Goal: Communication & Community: Connect with others

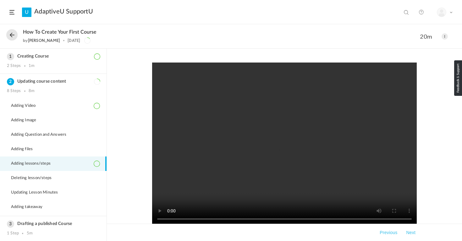
scroll to position [26, 0]
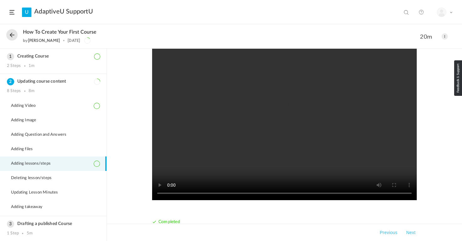
click at [14, 10] on header "U AdaptiveU SupportU View all No results My Profile Logout" at bounding box center [231, 12] width 462 height 24
click at [12, 11] on span at bounding box center [11, 12] width 5 height 4
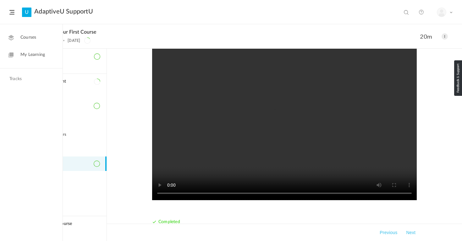
click at [29, 55] on span "My Learning" at bounding box center [32, 54] width 24 height 7
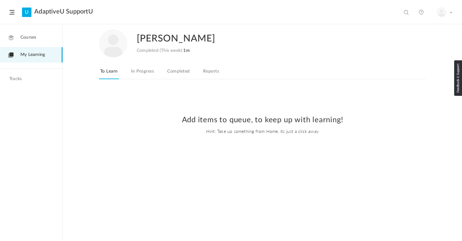
click at [28, 37] on span "Courses" at bounding box center [28, 37] width 16 height 7
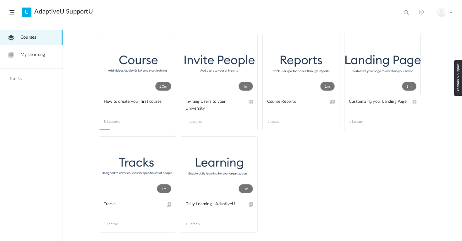
click at [205, 63] on link "4m" at bounding box center [219, 64] width 76 height 60
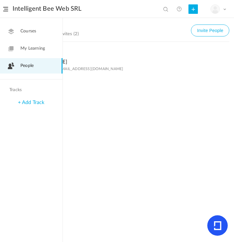
click at [28, 50] on span "My Learning" at bounding box center [32, 48] width 24 height 7
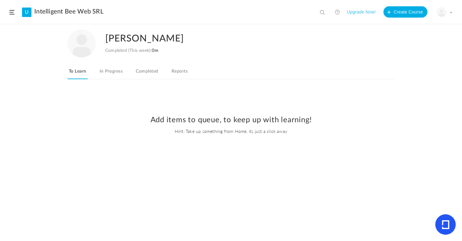
click at [108, 74] on link "In Progress" at bounding box center [110, 73] width 25 height 12
click at [147, 73] on link "Completed" at bounding box center [146, 73] width 25 height 12
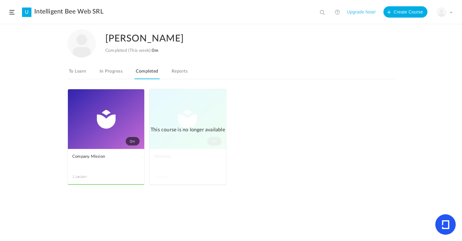
click at [104, 128] on link "0m" at bounding box center [106, 119] width 76 height 60
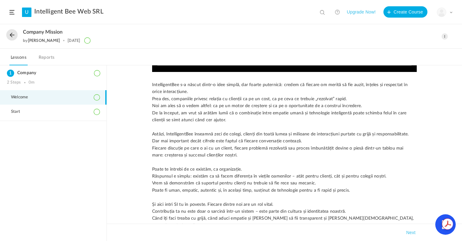
scroll to position [290, 0]
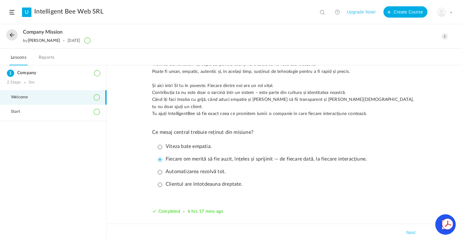
click at [234, 232] on button "Next" at bounding box center [410, 233] width 12 height 8
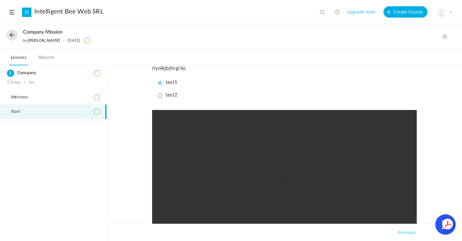
scroll to position [0, 0]
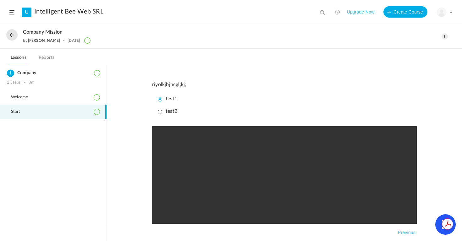
click at [50, 58] on link "Reports" at bounding box center [46, 59] width 19 height 12
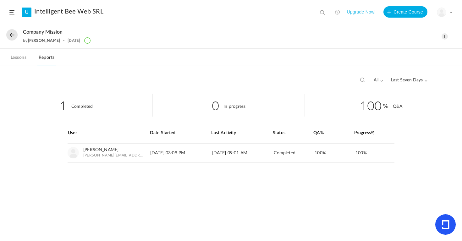
click at [234, 10] on button "Upgrade Now!" at bounding box center [360, 11] width 29 height 11
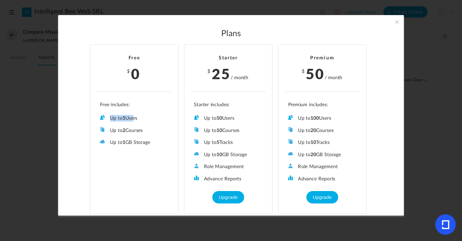
drag, startPoint x: 108, startPoint y: 118, endPoint x: 133, endPoint y: 118, distance: 25.4
click at [133, 118] on li "Up to 5 Users" at bounding box center [134, 118] width 68 height 7
drag, startPoint x: 111, startPoint y: 129, endPoint x: 148, endPoint y: 129, distance: 36.7
click at [148, 129] on li "Up to 2 Courses" at bounding box center [134, 130] width 68 height 7
drag, startPoint x: 205, startPoint y: 117, endPoint x: 229, endPoint y: 117, distance: 23.9
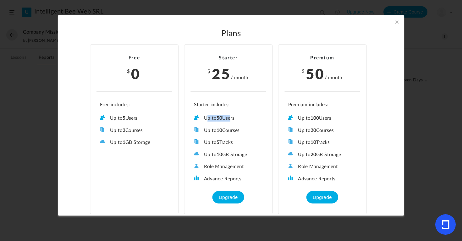
click at [229, 117] on li "Up to 50 Users" at bounding box center [228, 118] width 68 height 7
drag, startPoint x: 295, startPoint y: 117, endPoint x: 345, endPoint y: 117, distance: 49.9
click at [234, 117] on li "Up to 100 Users" at bounding box center [322, 118] width 68 height 7
click at [224, 119] on li "Up to 50 Users" at bounding box center [228, 118] width 68 height 7
drag, startPoint x: 311, startPoint y: 116, endPoint x: 354, endPoint y: 116, distance: 43.3
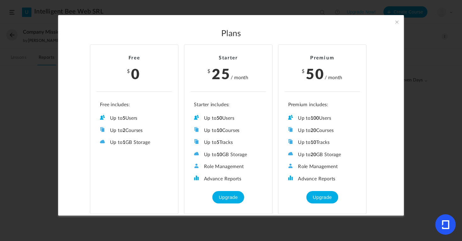
click at [234, 116] on li "Up to 100 Users" at bounding box center [322, 118] width 68 height 7
click at [234, 21] on span at bounding box center [396, 22] width 7 height 7
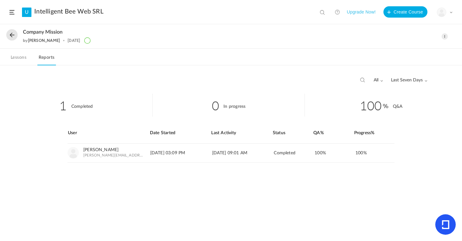
click at [21, 55] on link "Lessons" at bounding box center [18, 59] width 18 height 12
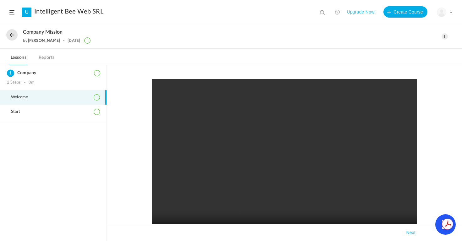
click at [47, 58] on link "Reports" at bounding box center [46, 59] width 19 height 12
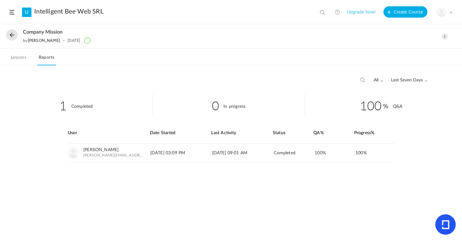
click at [13, 34] on button at bounding box center [11, 34] width 11 height 11
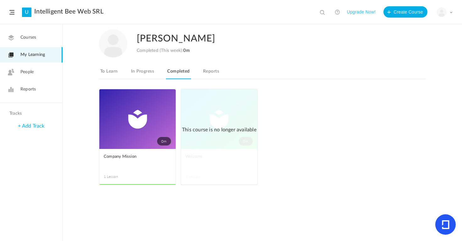
click at [30, 37] on span "Courses" at bounding box center [28, 37] width 16 height 7
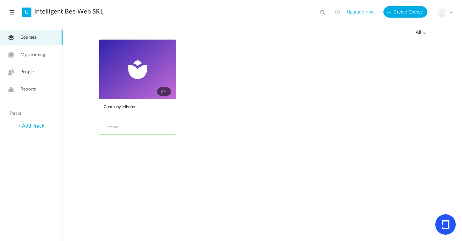
click at [20, 127] on link "+ Add Track" at bounding box center [31, 125] width 26 height 5
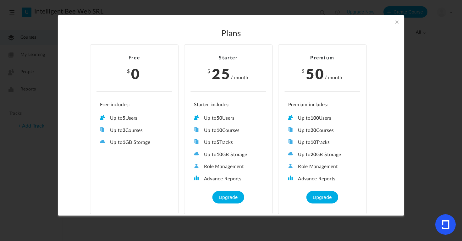
click at [234, 23] on span at bounding box center [396, 22] width 7 height 7
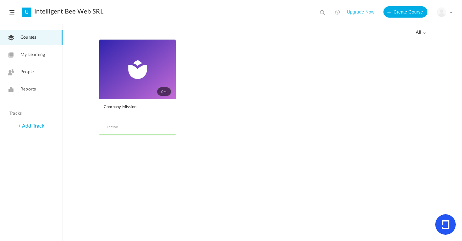
click at [13, 14] on span at bounding box center [11, 12] width 5 height 4
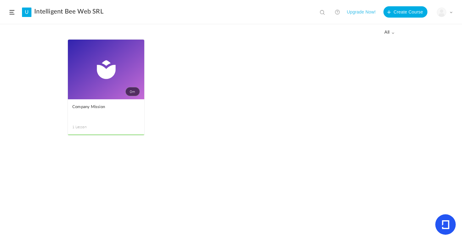
click at [13, 14] on span at bounding box center [11, 12] width 5 height 4
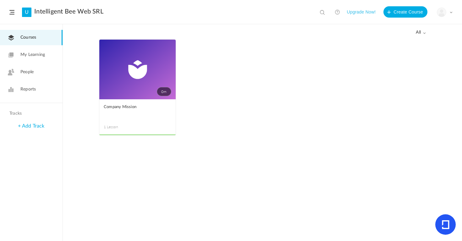
click at [26, 36] on span "Courses" at bounding box center [28, 37] width 16 height 7
click at [234, 32] on span at bounding box center [423, 32] width 3 height 3
click at [31, 55] on span "My Learning" at bounding box center [32, 54] width 24 height 7
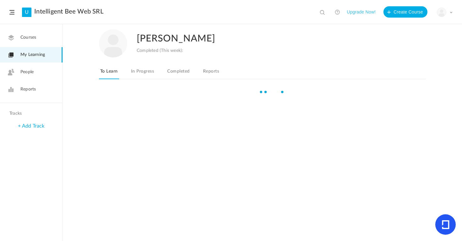
click at [26, 80] on nav "Courses My Learning People Reports" at bounding box center [31, 63] width 62 height 79
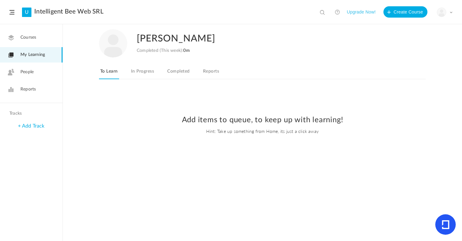
click at [26, 73] on span "People" at bounding box center [26, 72] width 13 height 7
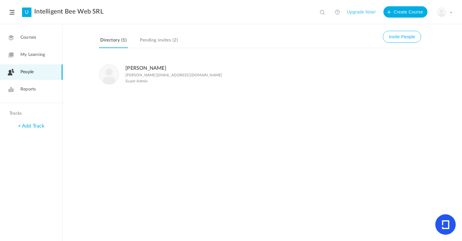
click at [165, 43] on link "Pending invites (2)" at bounding box center [158, 42] width 41 height 12
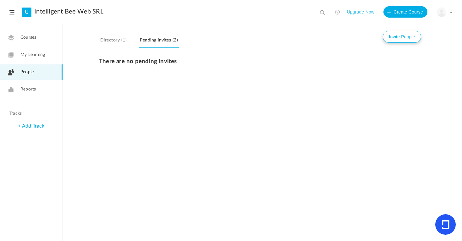
click at [234, 40] on button "Invite People" at bounding box center [401, 37] width 38 height 12
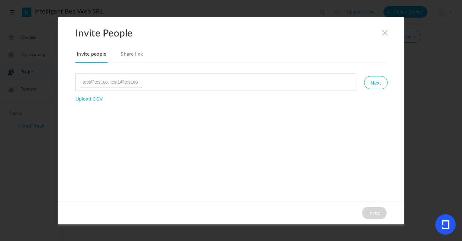
click at [89, 82] on input at bounding box center [111, 82] width 62 height 11
click at [234, 35] on span at bounding box center [384, 32] width 7 height 7
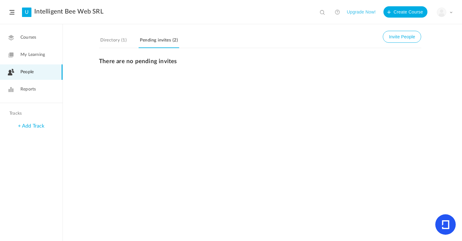
click at [111, 39] on link "Directory (1)" at bounding box center [113, 42] width 29 height 12
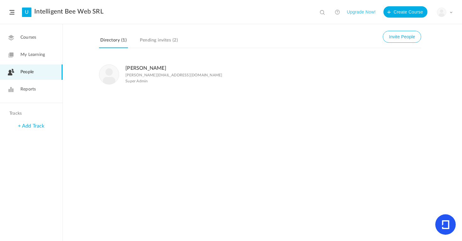
click at [162, 37] on link "Pending invites (2)" at bounding box center [158, 42] width 41 height 12
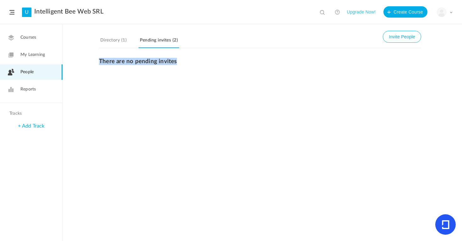
drag, startPoint x: 97, startPoint y: 61, endPoint x: 201, endPoint y: 61, distance: 103.9
click at [201, 61] on div "There are no pending invites" at bounding box center [262, 149] width 399 height 183
click at [234, 39] on button "Invite People" at bounding box center [401, 37] width 38 height 12
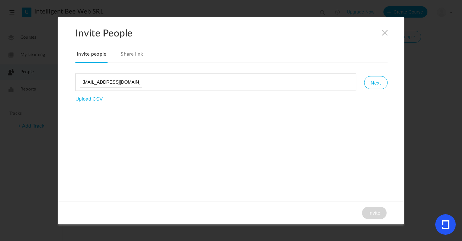
scroll to position [0, 6]
type input "laur.craciun@intelligentbee.com"
click at [93, 100] on input "file" at bounding box center [96, 117] width 42 height 42
click at [234, 82] on button "Next" at bounding box center [375, 82] width 23 height 13
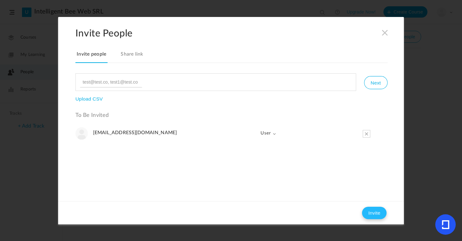
click at [234, 213] on button "Invite" at bounding box center [374, 212] width 24 height 13
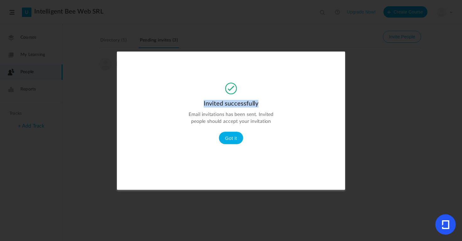
drag, startPoint x: 199, startPoint y: 104, endPoint x: 263, endPoint y: 102, distance: 63.4
click at [234, 103] on h3 "Invited successfully" at bounding box center [230, 104] width 91 height 8
drag, startPoint x: 191, startPoint y: 119, endPoint x: 280, endPoint y: 124, distance: 90.0
click at [234, 124] on div "Invited successfully Email invitations has been sent. Invited people should acc…" at bounding box center [231, 117] width 228 height 69
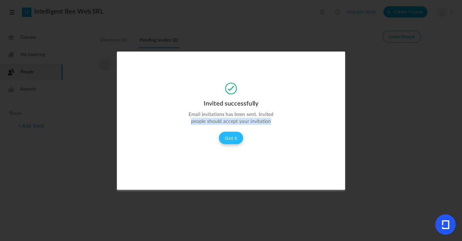
click at [230, 137] on button "Got it" at bounding box center [231, 138] width 24 height 13
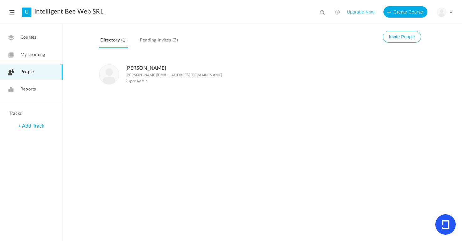
click at [31, 55] on span "My Learning" at bounding box center [32, 54] width 24 height 7
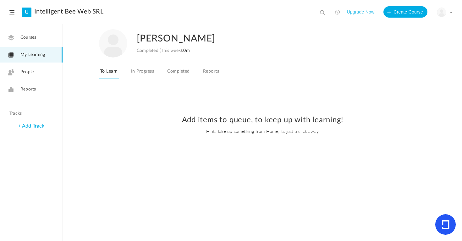
click at [27, 36] on span "Courses" at bounding box center [28, 37] width 16 height 7
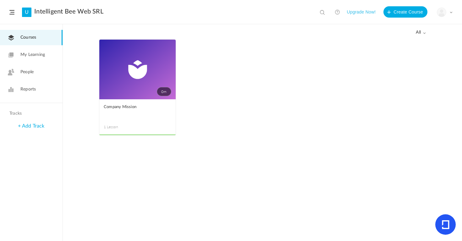
click at [130, 80] on link "0m" at bounding box center [137, 70] width 76 height 60
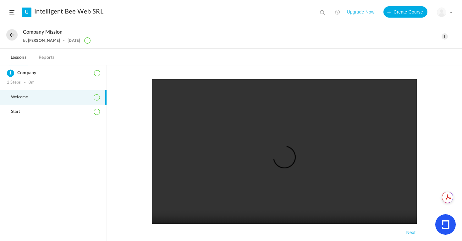
click at [13, 36] on button at bounding box center [11, 34] width 11 height 11
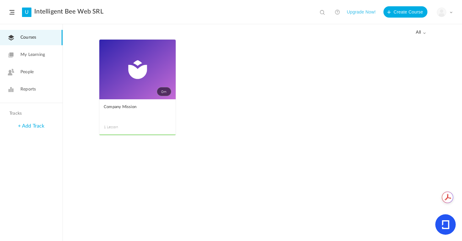
click at [31, 73] on span "People" at bounding box center [26, 72] width 13 height 7
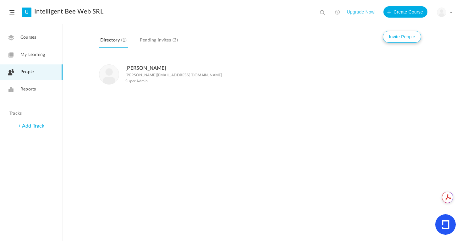
click at [402, 39] on button "Invite People" at bounding box center [401, 37] width 38 height 12
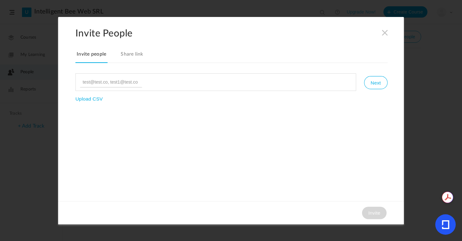
click at [129, 54] on link "Share link" at bounding box center [131, 56] width 25 height 13
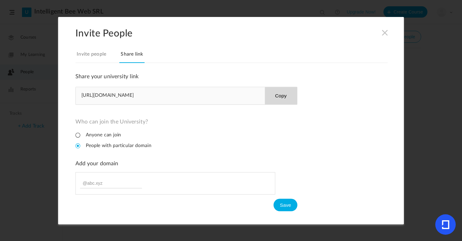
click at [278, 96] on button "Copy" at bounding box center [280, 95] width 32 height 17
click at [288, 202] on button "Save" at bounding box center [285, 204] width 24 height 13
click at [287, 207] on button "Save" at bounding box center [285, 204] width 24 height 13
click at [381, 37] on h2 "Invite People" at bounding box center [239, 33] width 328 height 12
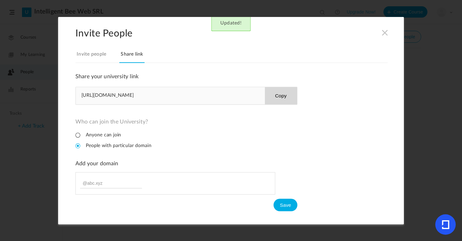
click at [382, 33] on span at bounding box center [384, 32] width 7 height 7
